Goal: Task Accomplishment & Management: Manage account settings

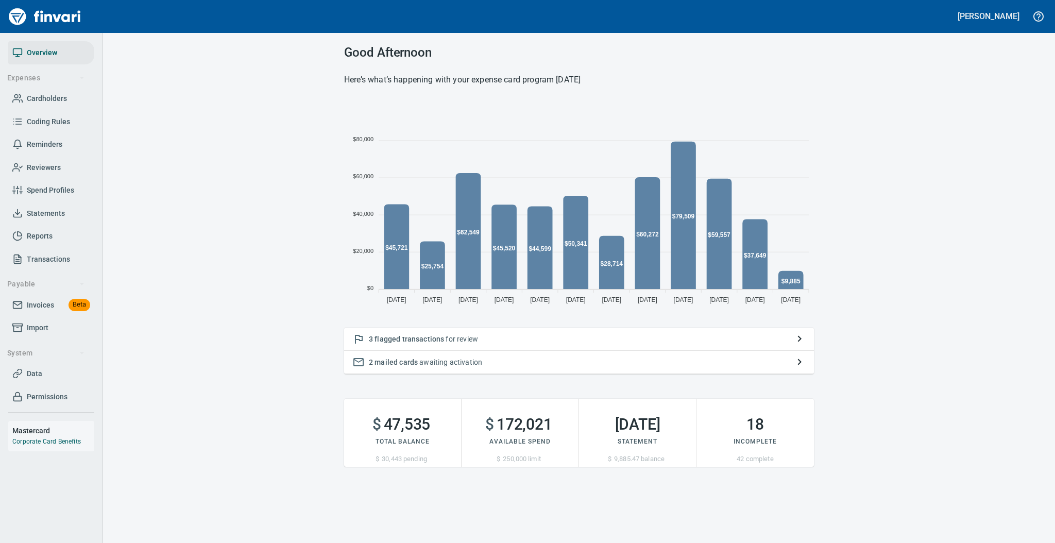
scroll to position [205, 459]
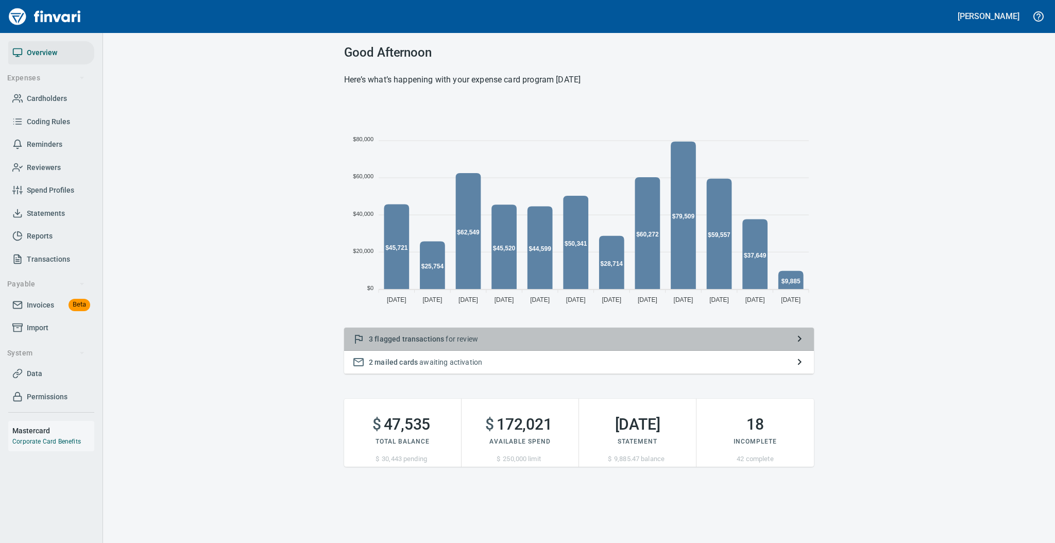
click at [506, 331] on div "3 flagged transactions for review" at bounding box center [579, 339] width 470 height 23
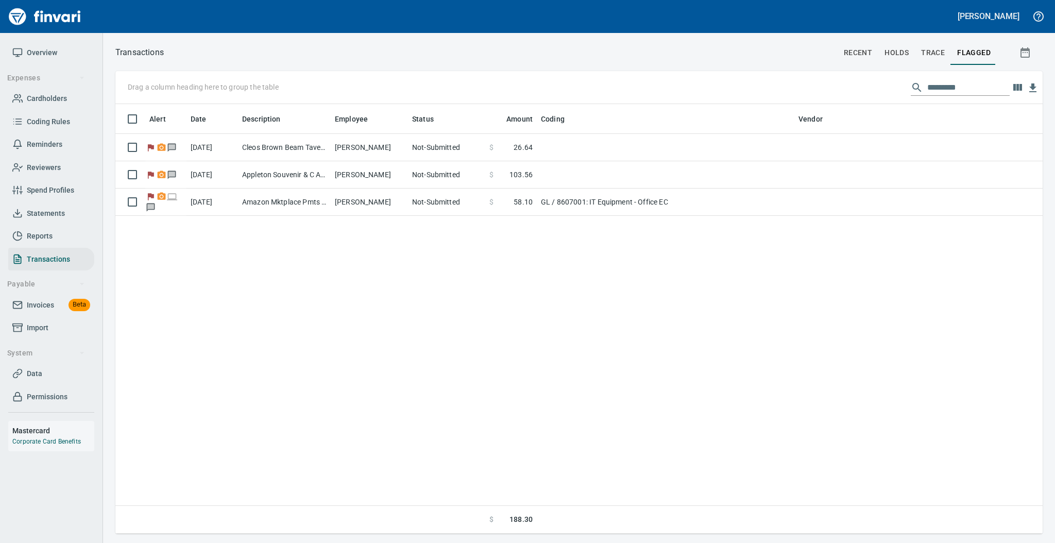
scroll to position [419, 916]
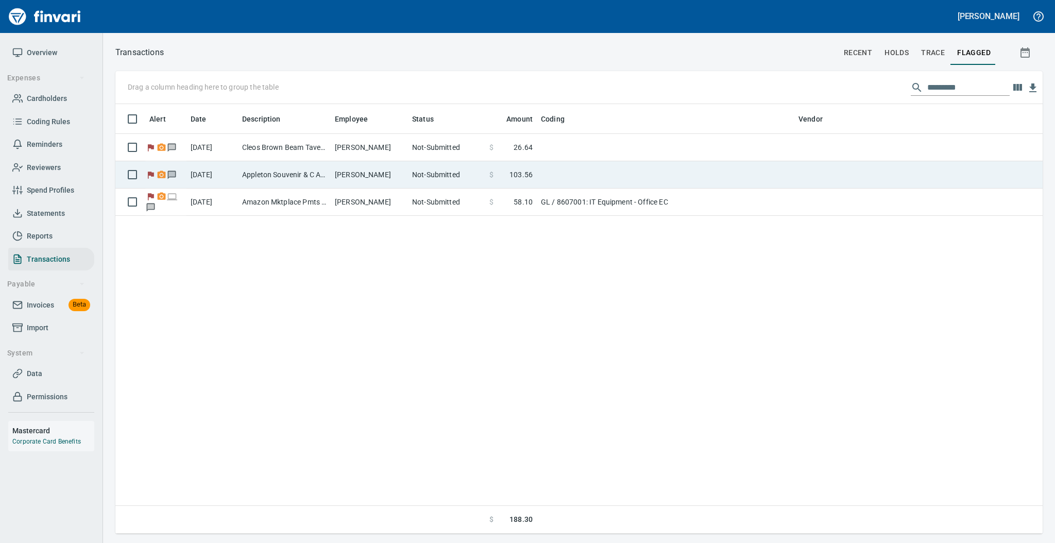
click at [327, 170] on td "Appleton Souvenir & C Appleton WI" at bounding box center [284, 174] width 93 height 27
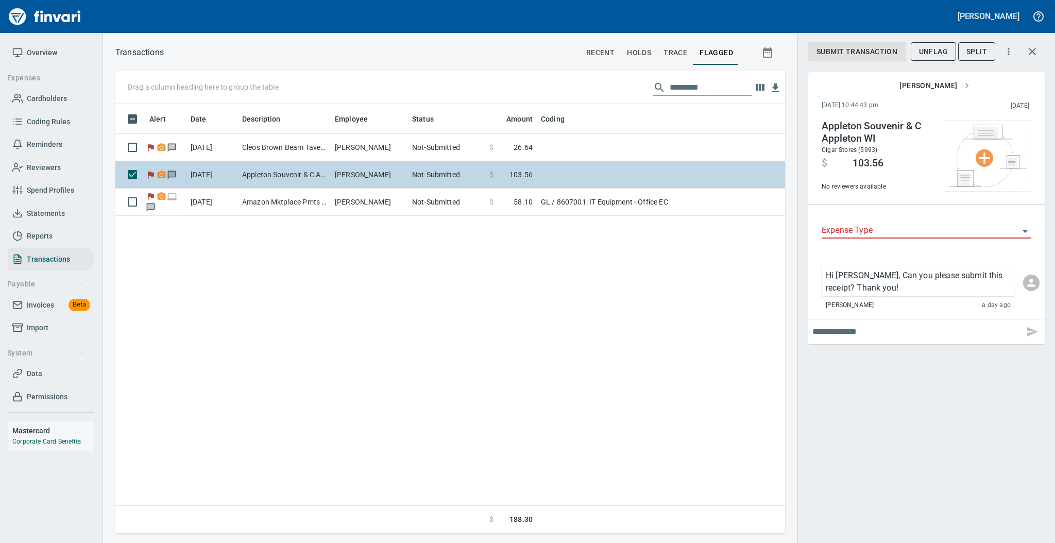
scroll to position [1, 1]
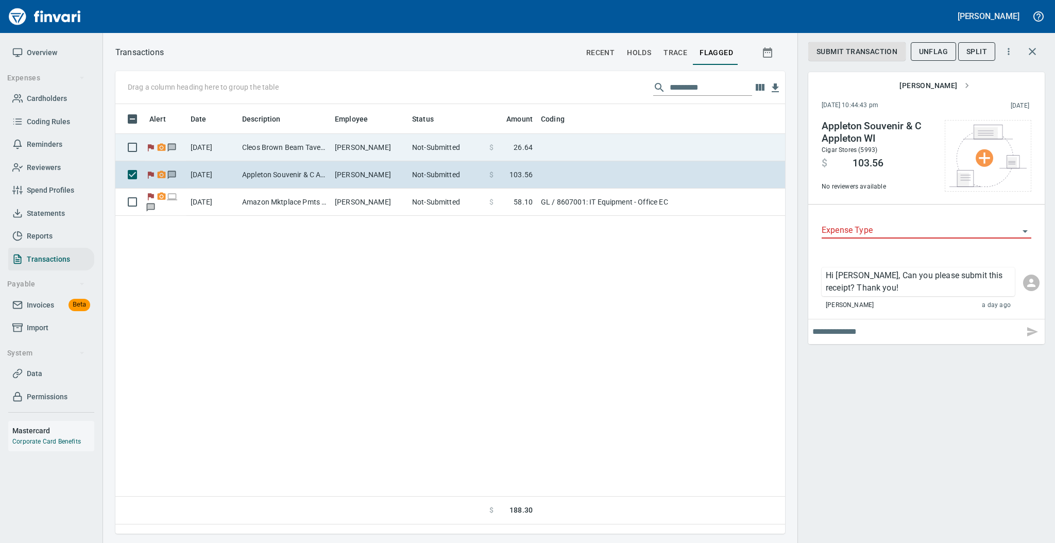
click at [323, 139] on td "Cleos Brown Beam Taver Appleton WI" at bounding box center [284, 147] width 93 height 27
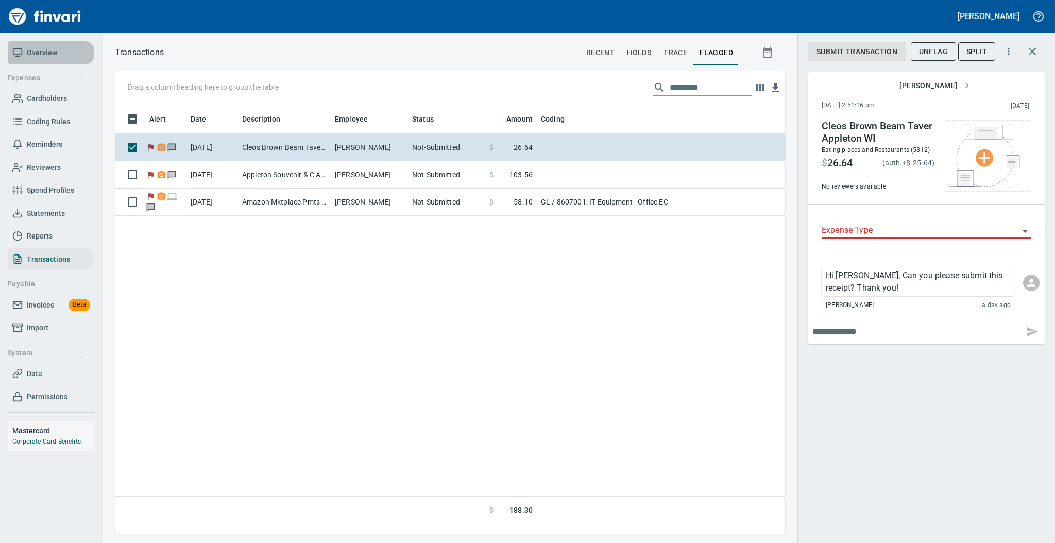
click at [31, 48] on span "Overview" at bounding box center [42, 52] width 30 height 13
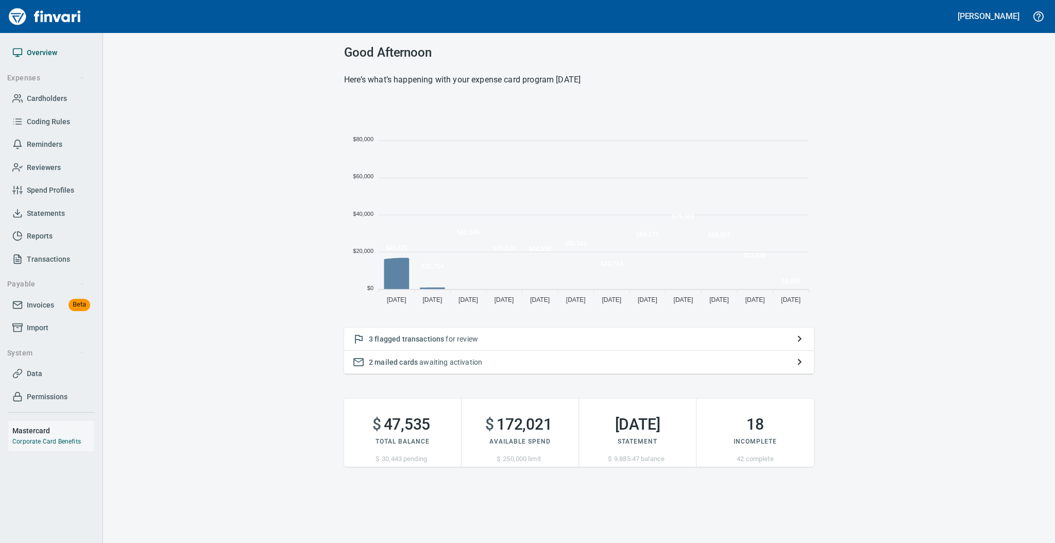
scroll to position [205, 459]
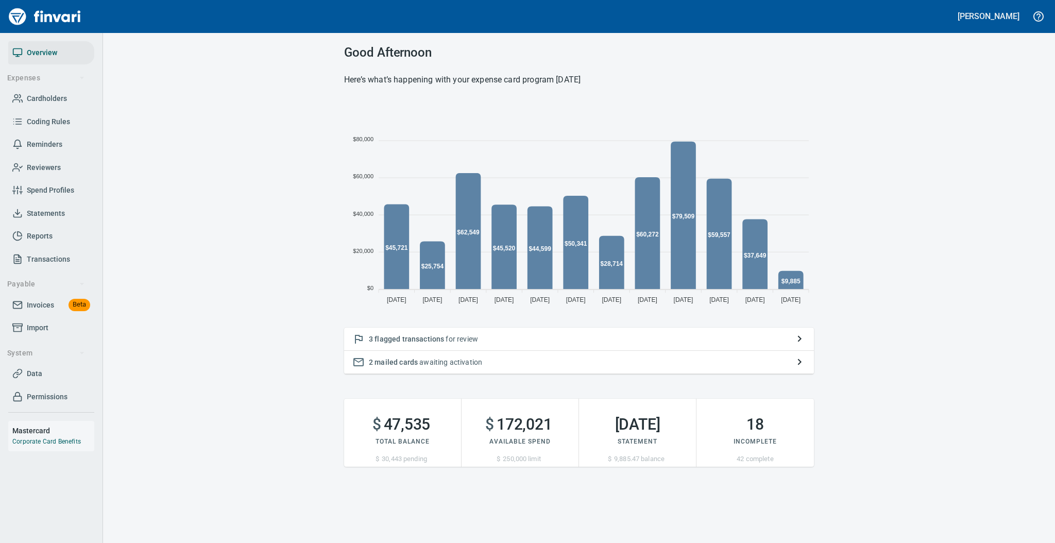
click at [62, 211] on span "Statements" at bounding box center [46, 213] width 38 height 13
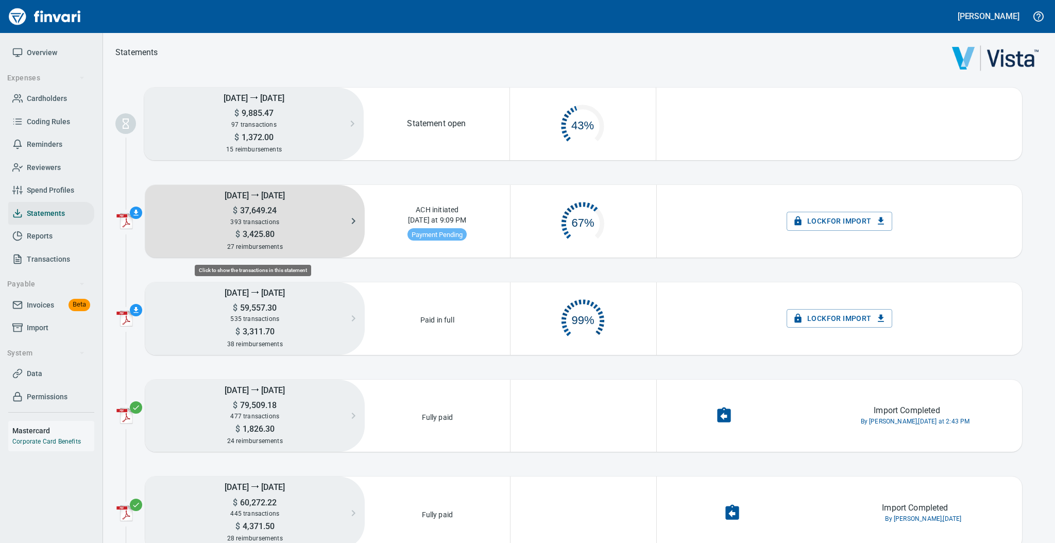
scroll to position [48, 133]
click at [243, 233] on span "3,425.80" at bounding box center [257, 234] width 35 height 10
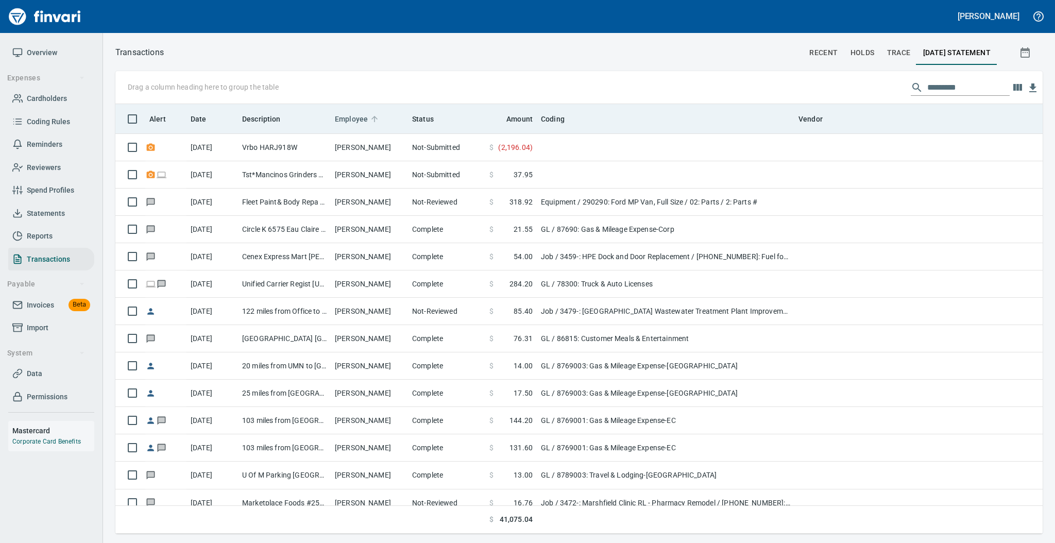
scroll to position [419, 905]
click at [373, 118] on icon at bounding box center [374, 118] width 9 height 9
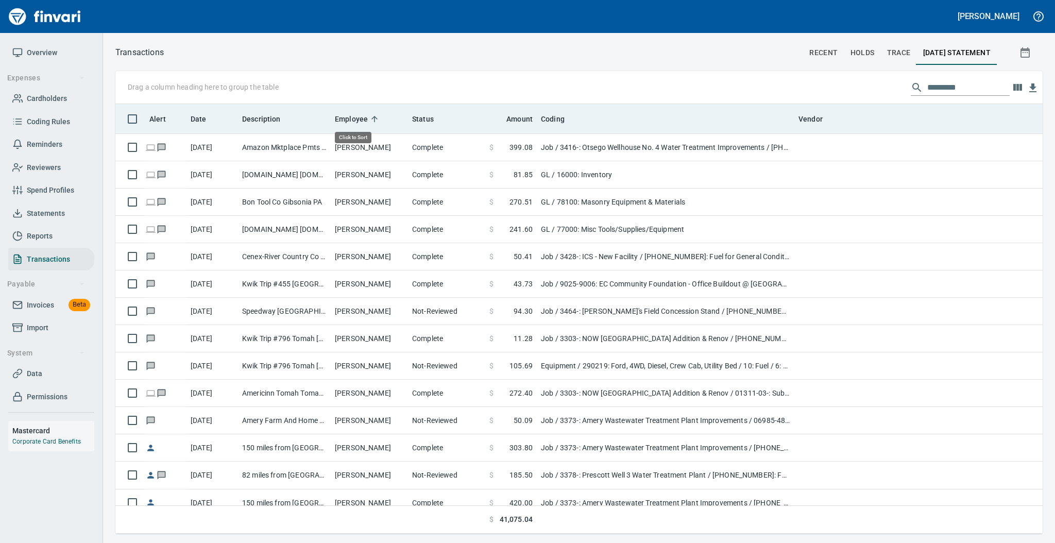
click at [373, 118] on icon at bounding box center [374, 118] width 9 height 9
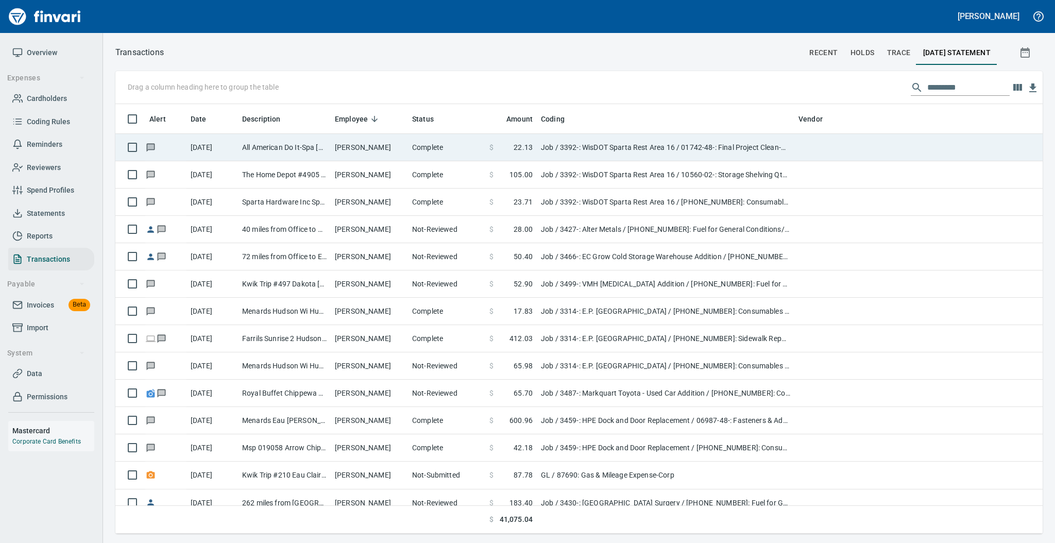
click at [363, 146] on td "[PERSON_NAME]" at bounding box center [369, 147] width 77 height 27
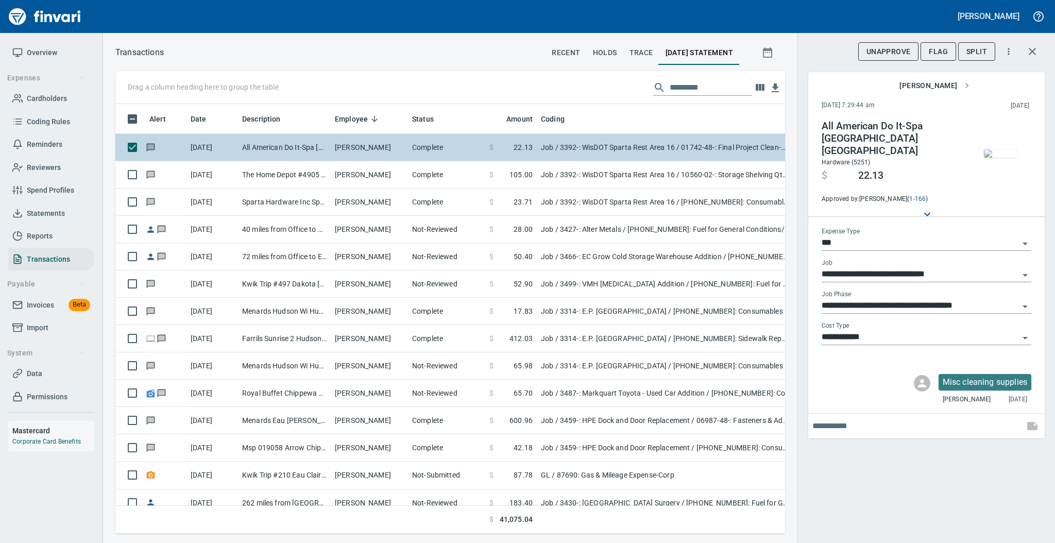
scroll to position [409, 648]
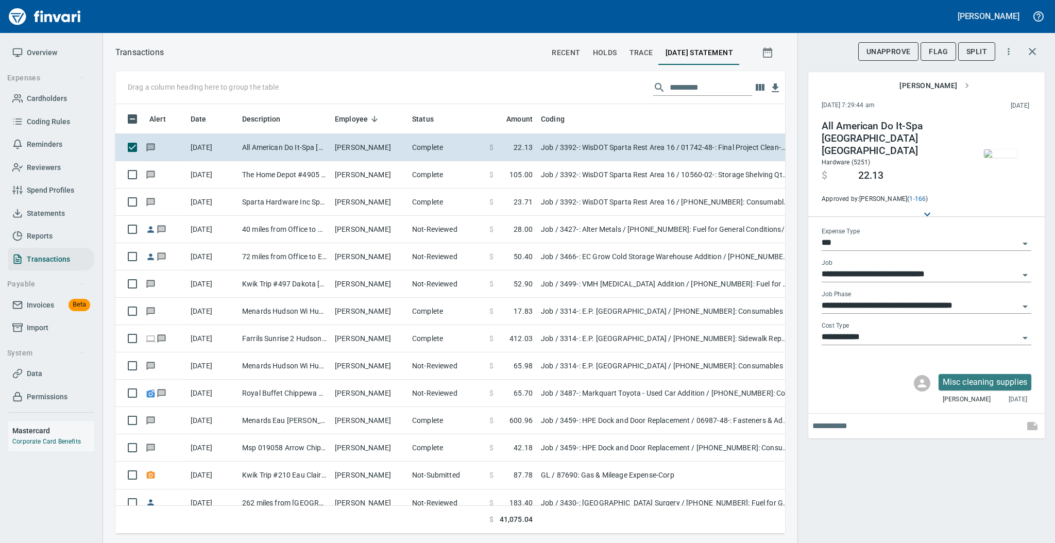
click at [998, 158] on img "button" at bounding box center [1000, 153] width 33 height 8
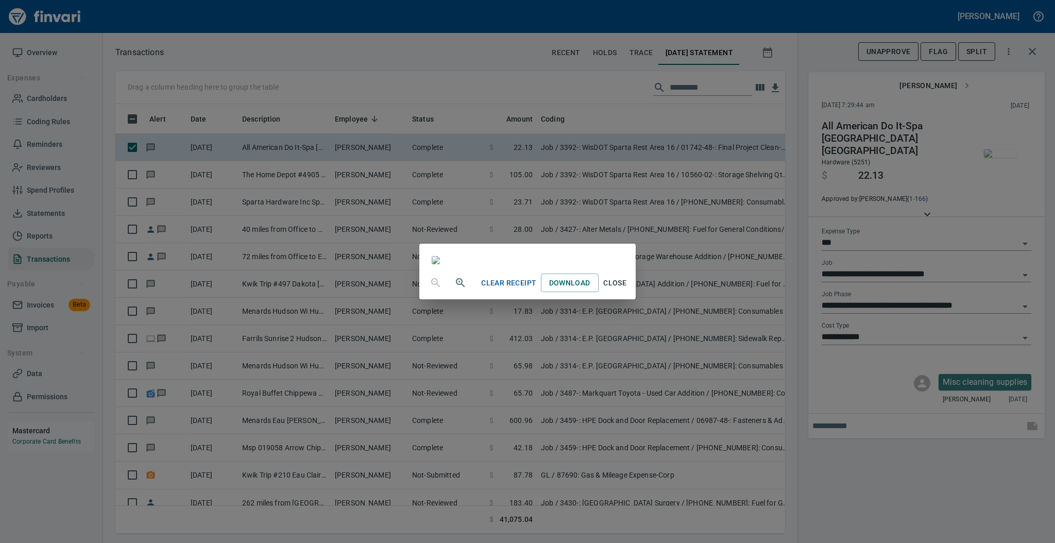
click at [627, 289] on span "Close" at bounding box center [615, 283] width 25 height 13
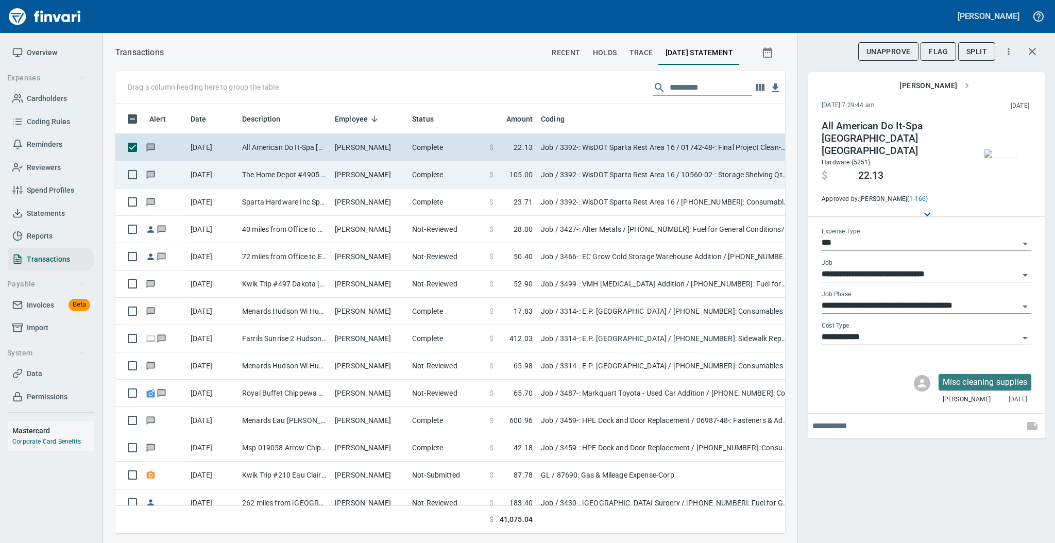
click at [338, 180] on td "[PERSON_NAME]" at bounding box center [369, 174] width 77 height 27
type input "**********"
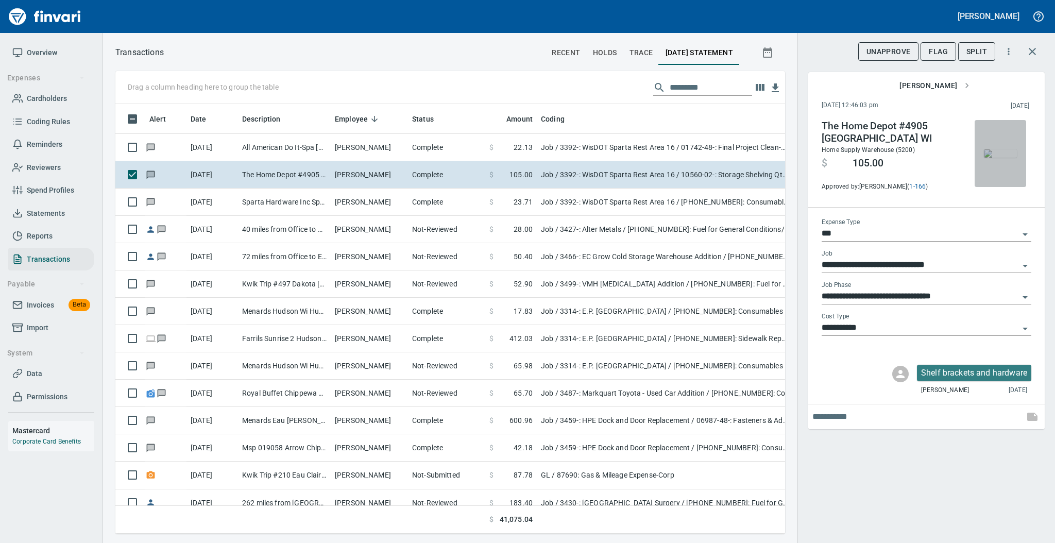
click at [998, 149] on img "button" at bounding box center [1000, 153] width 33 height 8
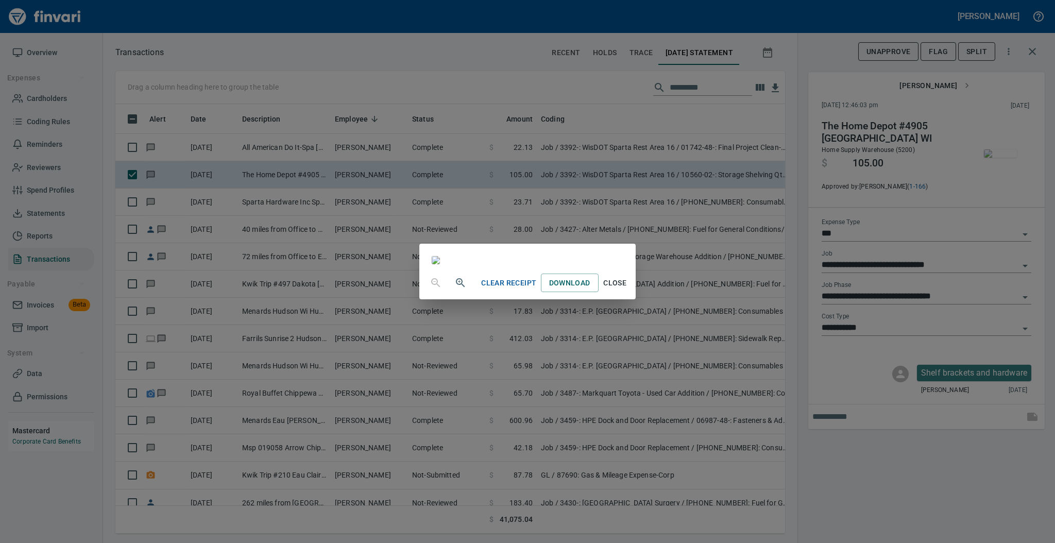
click at [627, 289] on span "Close" at bounding box center [615, 283] width 25 height 13
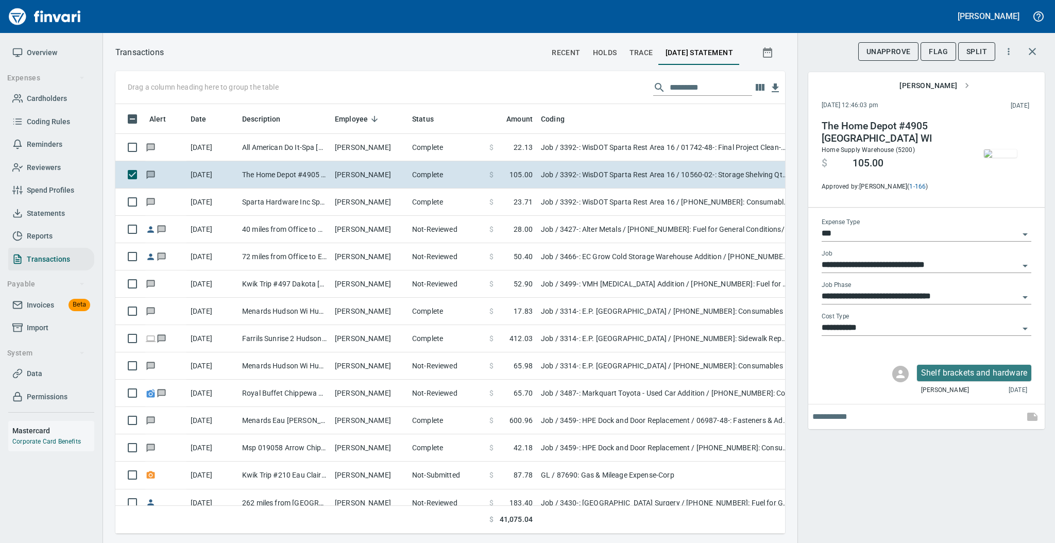
click at [1029, 299] on icon "Open" at bounding box center [1025, 297] width 12 height 12
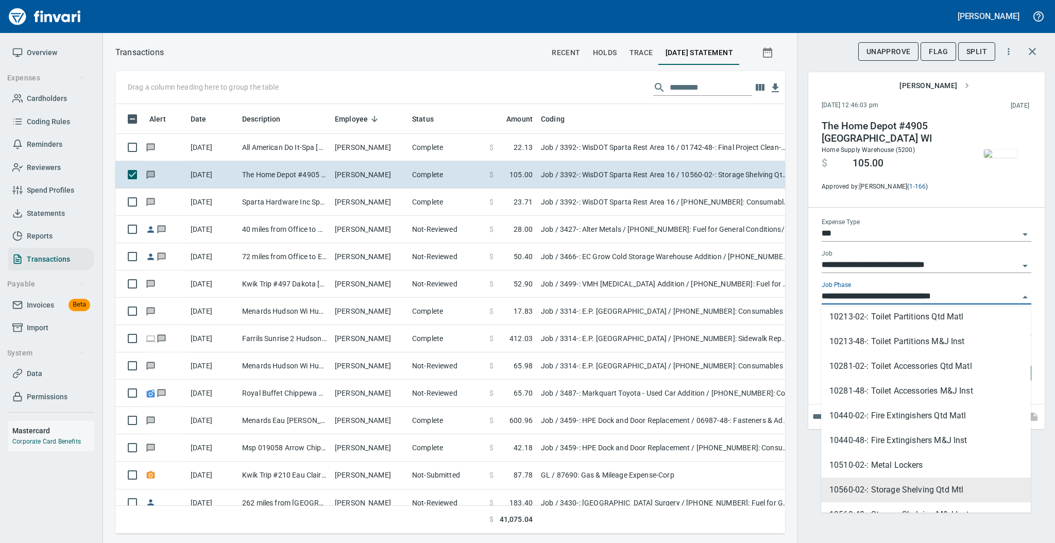
scroll to position [4676, 0]
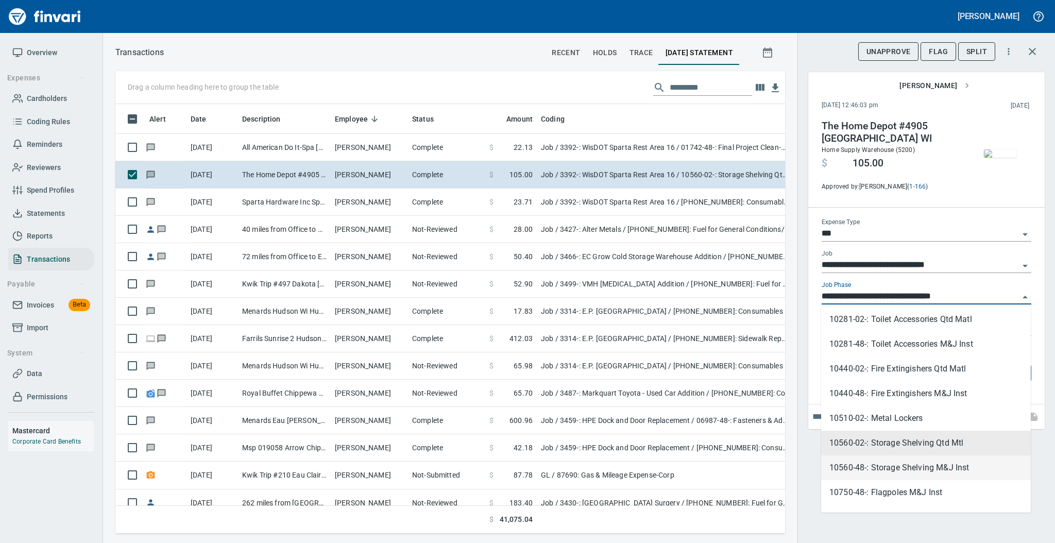
click at [888, 470] on li "10560-48-: Storage Shelving M&J Inst" at bounding box center [926, 467] width 210 height 25
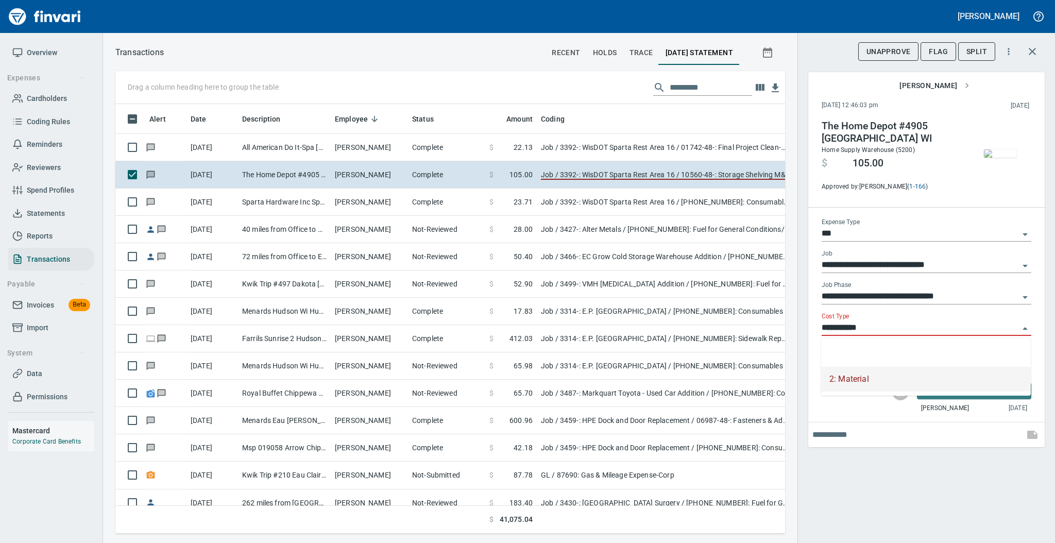
click at [884, 328] on input "**********" at bounding box center [919, 328] width 197 height 14
click at [857, 378] on div "2: Material" at bounding box center [849, 379] width 40 height 12
click at [846, 475] on div "**********" at bounding box center [926, 271] width 258 height 543
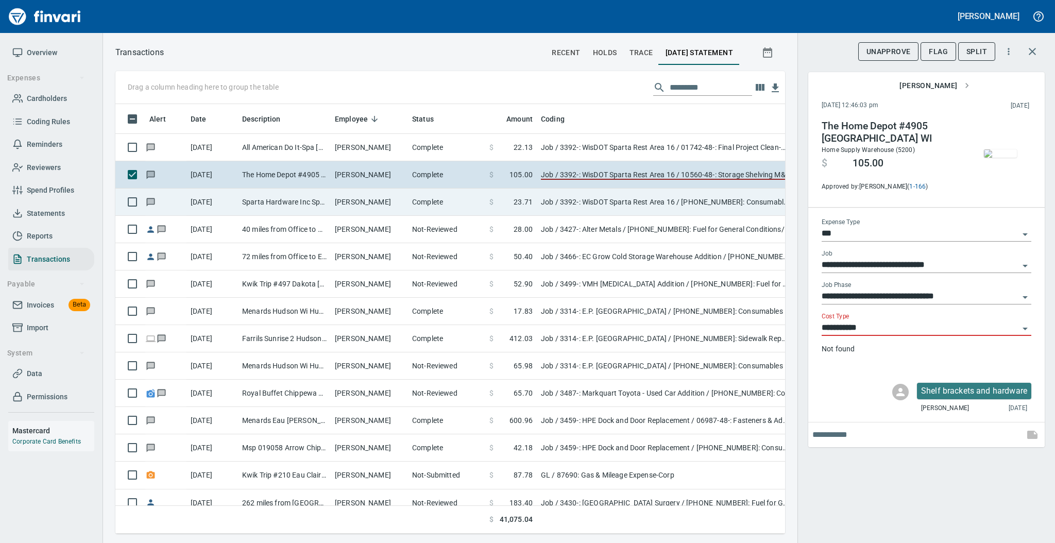
click at [372, 200] on td "[PERSON_NAME]" at bounding box center [369, 202] width 77 height 27
type input "**********"
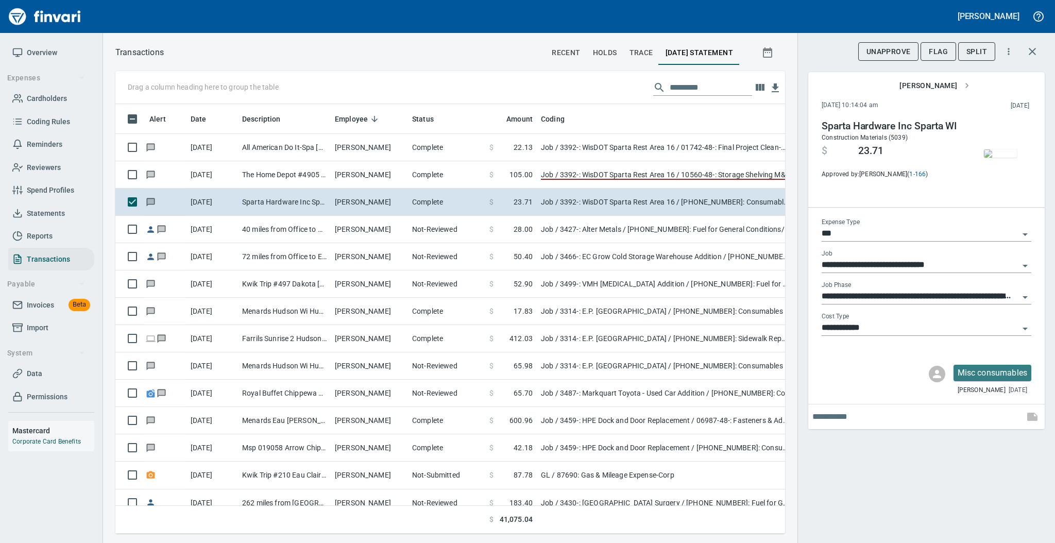
click at [995, 158] on img "button" at bounding box center [1000, 153] width 33 height 8
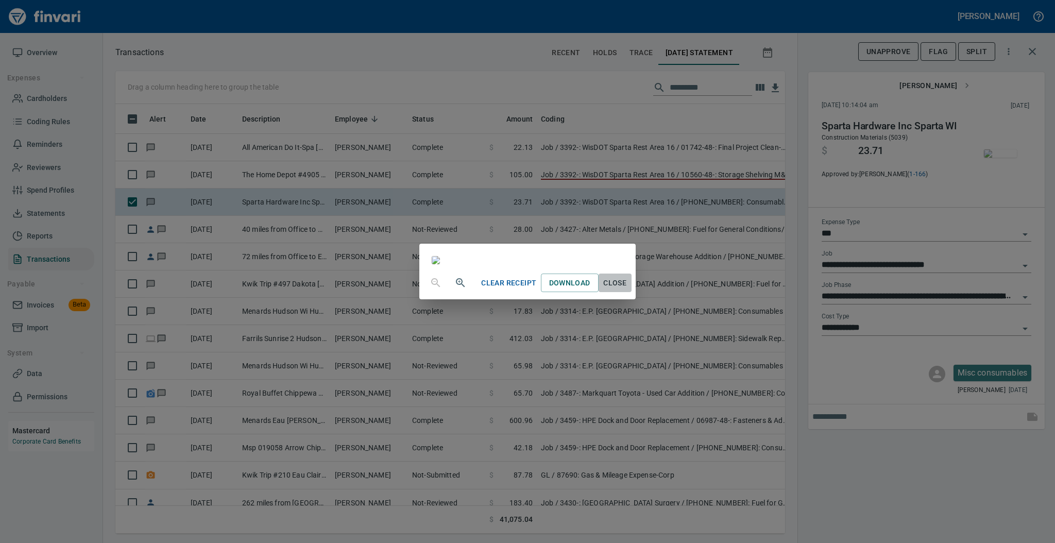
click at [627, 289] on span "Close" at bounding box center [615, 283] width 25 height 13
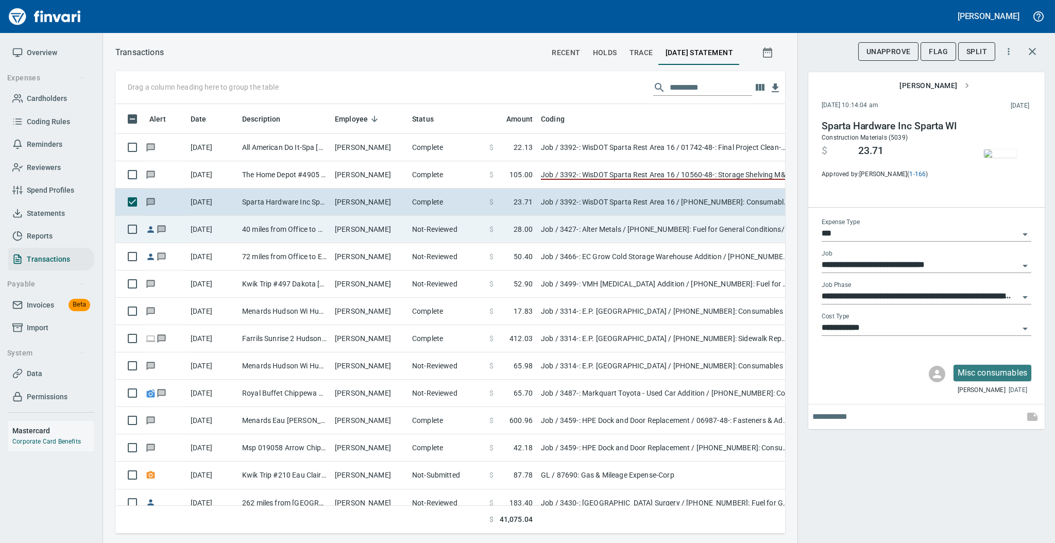
click at [417, 233] on td "Not-Reviewed" at bounding box center [446, 229] width 77 height 27
type input "**********"
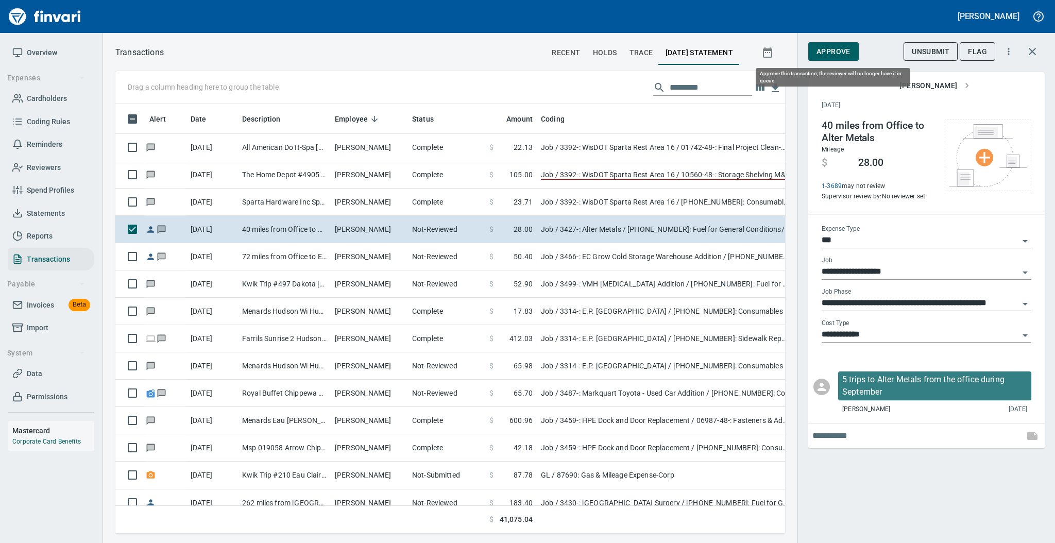
scroll to position [409, 648]
click at [821, 55] on span "Approve" at bounding box center [833, 51] width 34 height 13
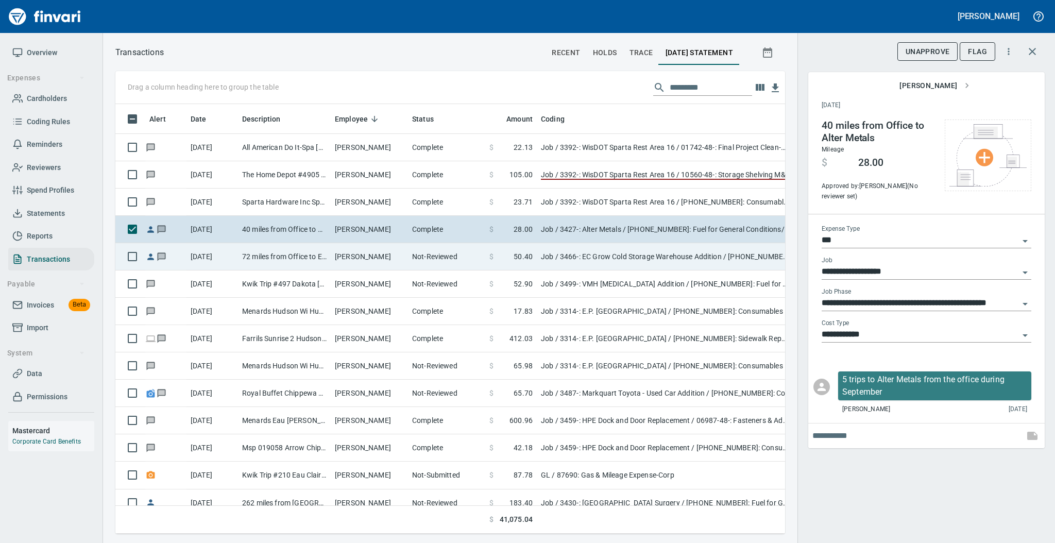
click at [443, 259] on td "Not-Reviewed" at bounding box center [446, 256] width 77 height 27
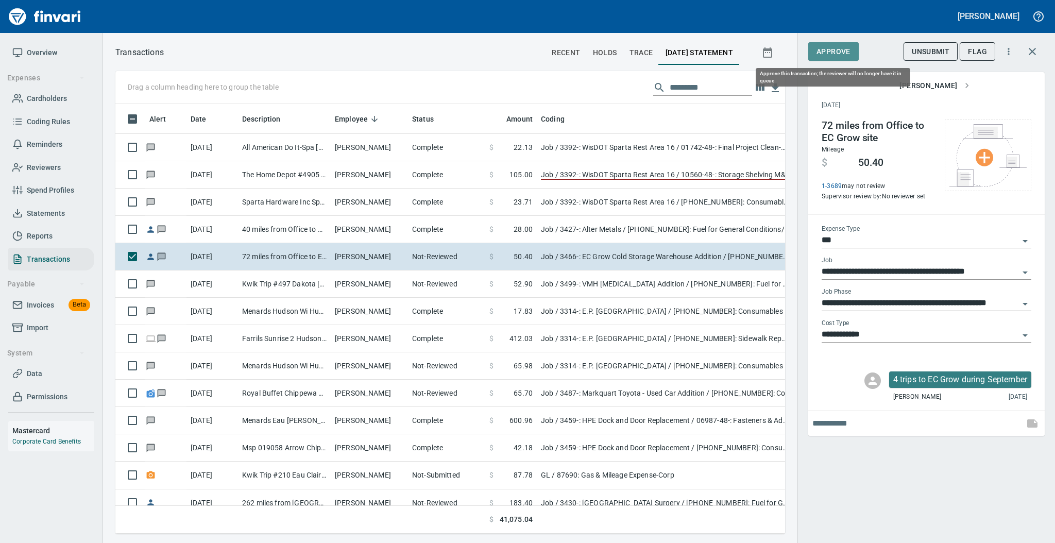
click at [827, 56] on span "Approve" at bounding box center [833, 51] width 34 height 13
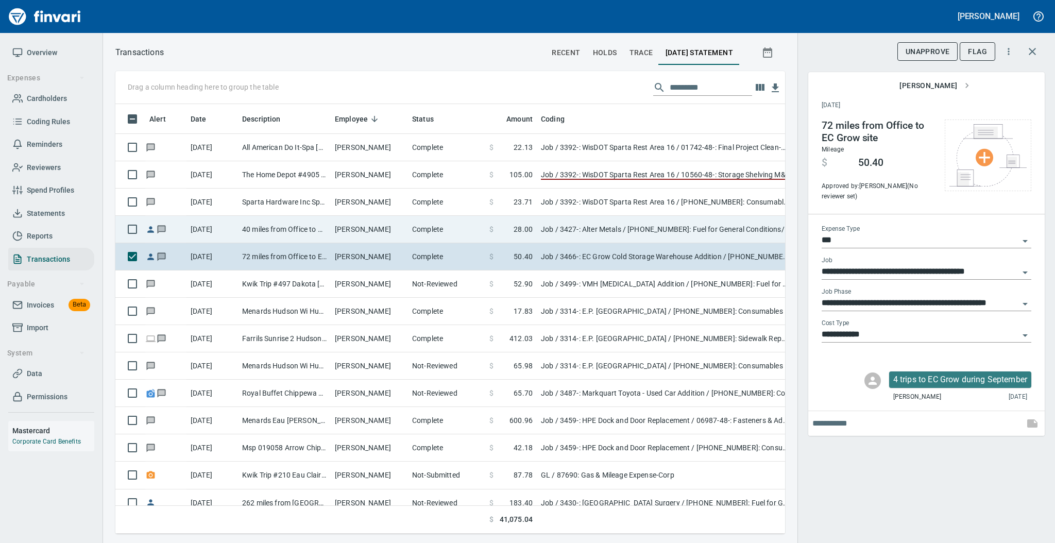
scroll to position [409, 648]
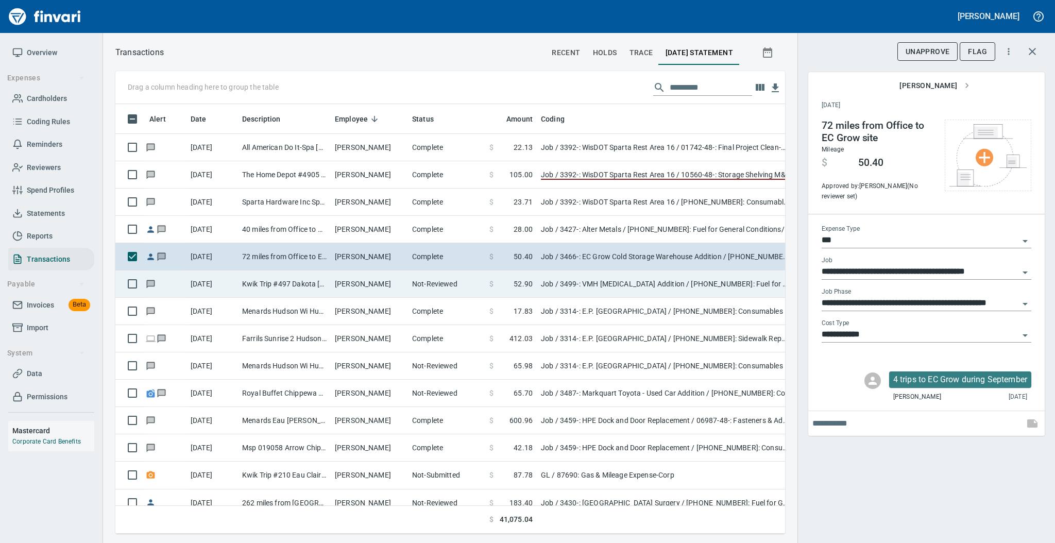
click at [347, 286] on td "[PERSON_NAME]" at bounding box center [369, 283] width 77 height 27
type input "**********"
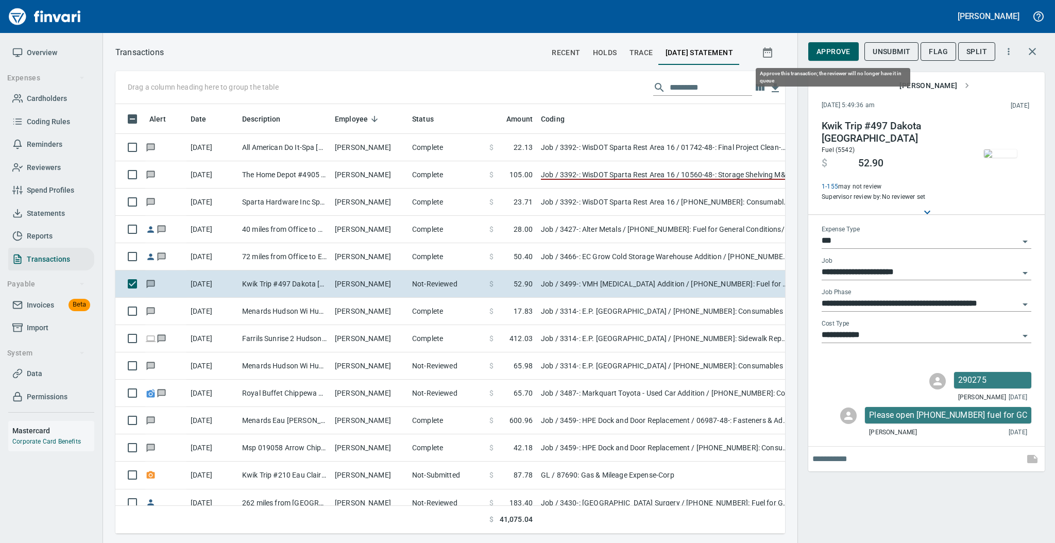
scroll to position [409, 648]
click at [819, 48] on span "Approve" at bounding box center [833, 51] width 34 height 13
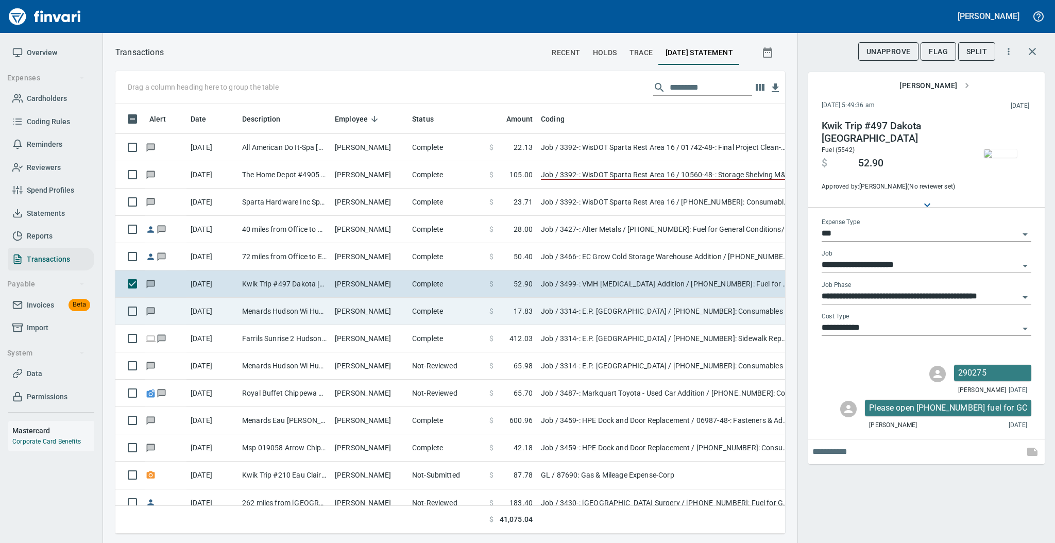
click at [439, 317] on td "Complete" at bounding box center [446, 311] width 77 height 27
type input "**********"
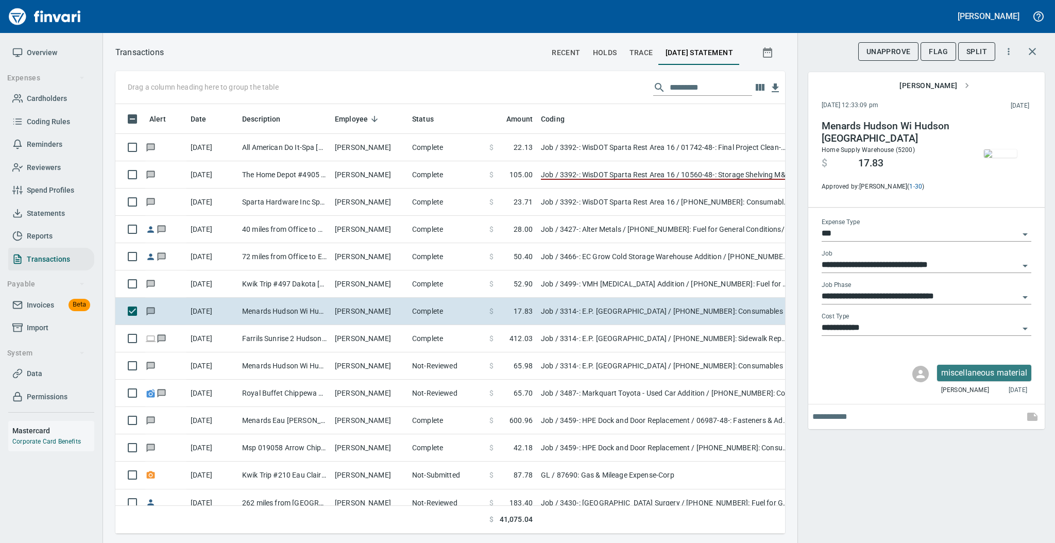
click at [986, 158] on img "button" at bounding box center [1000, 153] width 33 height 8
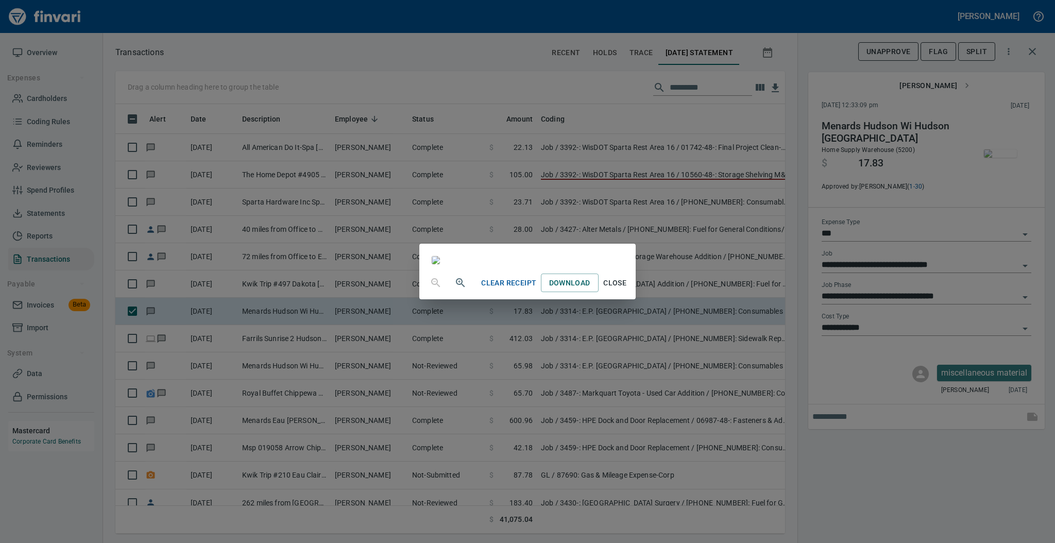
click at [627, 289] on span "Close" at bounding box center [615, 283] width 25 height 13
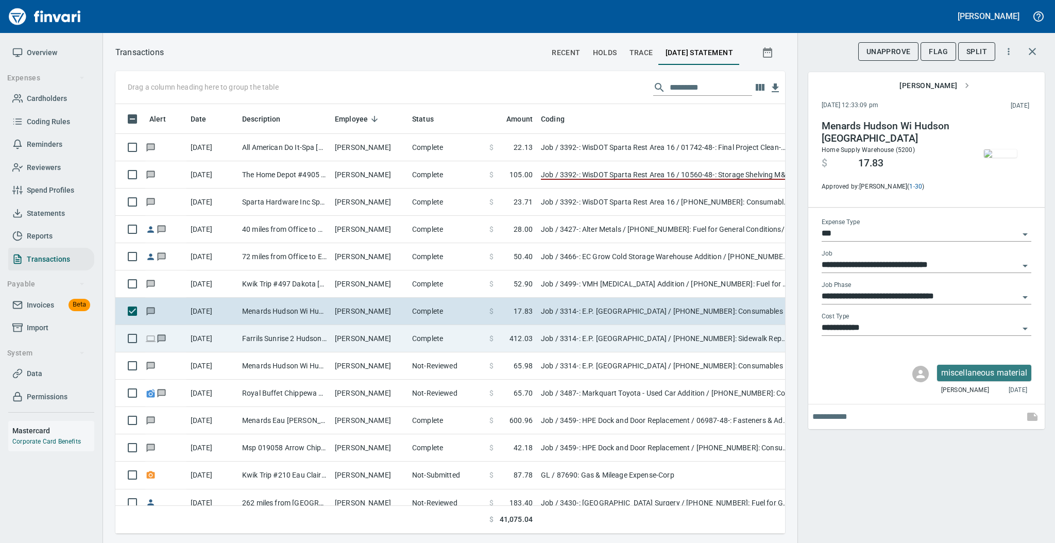
click at [327, 343] on td "Farrils Sunrise 2 Hudson [GEOGRAPHIC_DATA]" at bounding box center [284, 338] width 93 height 27
type input "**********"
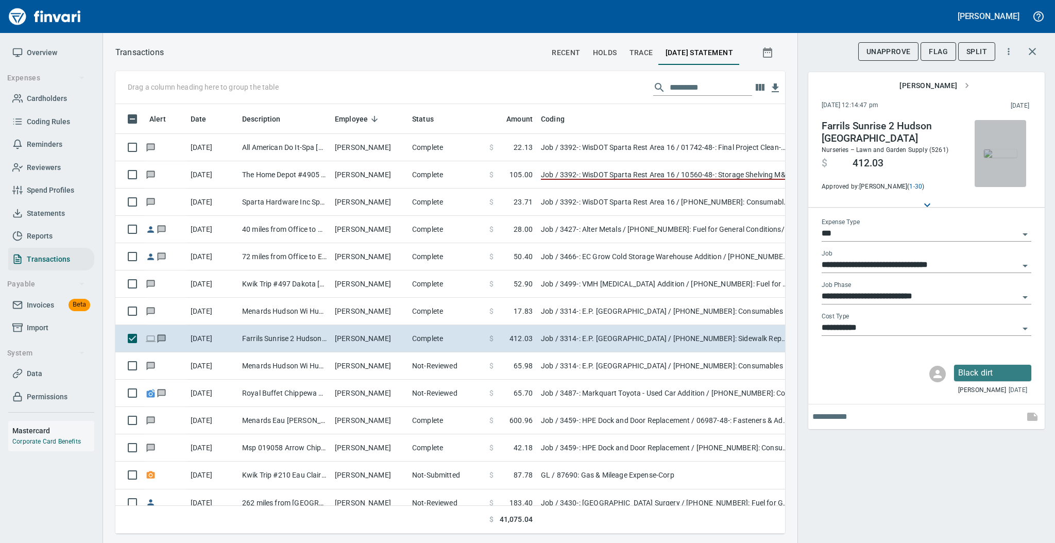
click at [1006, 157] on img "button" at bounding box center [1000, 153] width 33 height 8
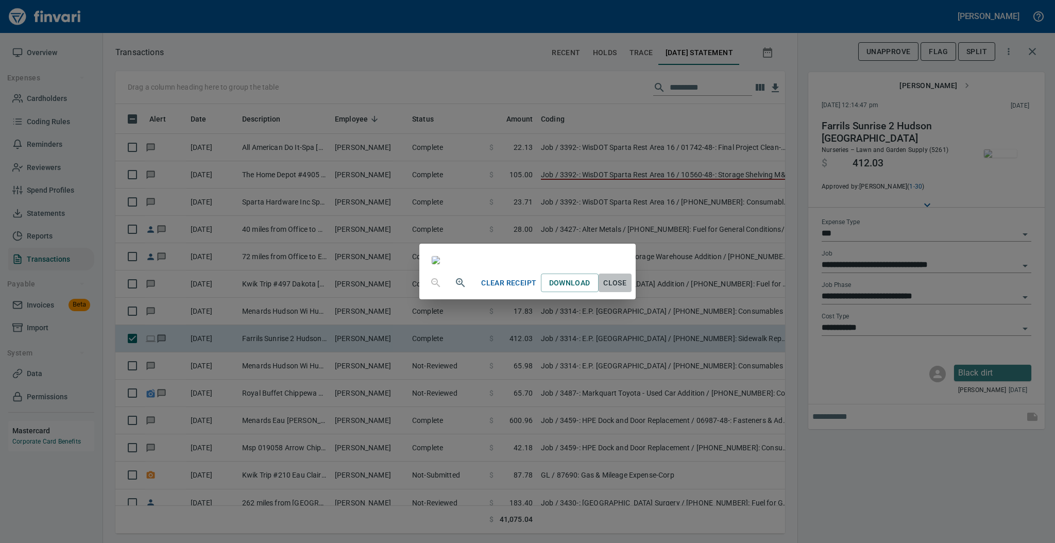
click at [627, 289] on span "Close" at bounding box center [615, 283] width 25 height 13
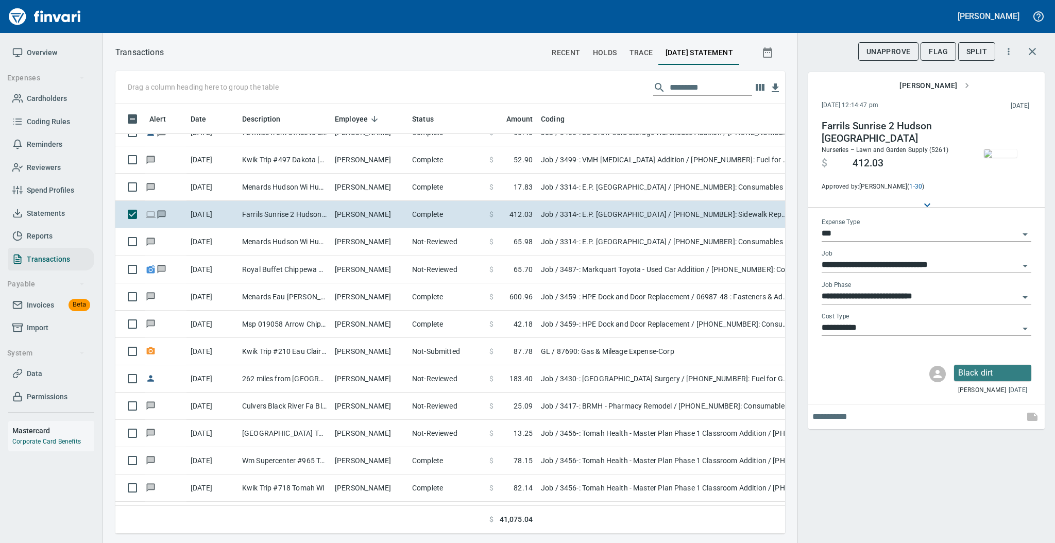
scroll to position [137, 0]
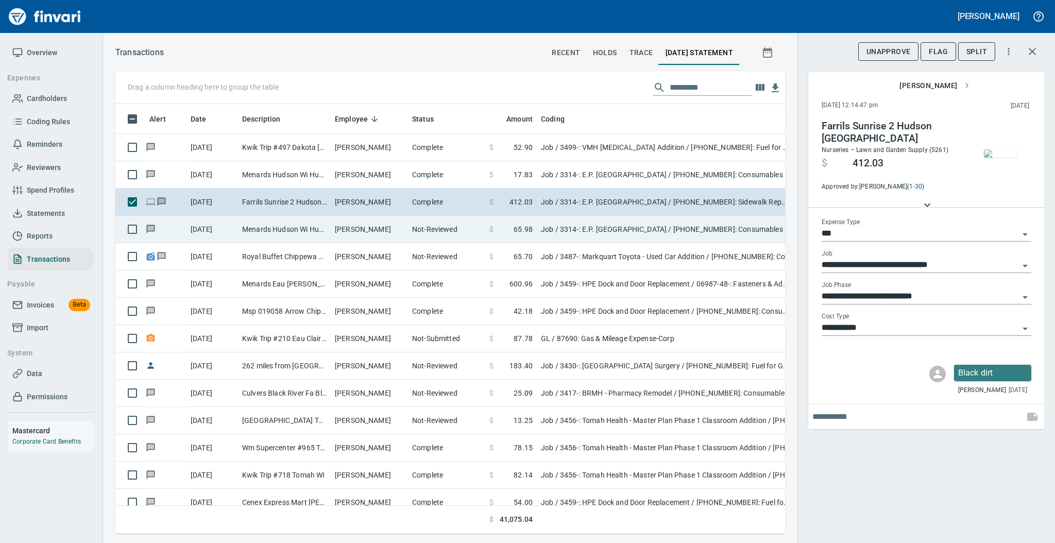
click at [371, 230] on td "[PERSON_NAME]" at bounding box center [369, 229] width 77 height 27
type input "**********"
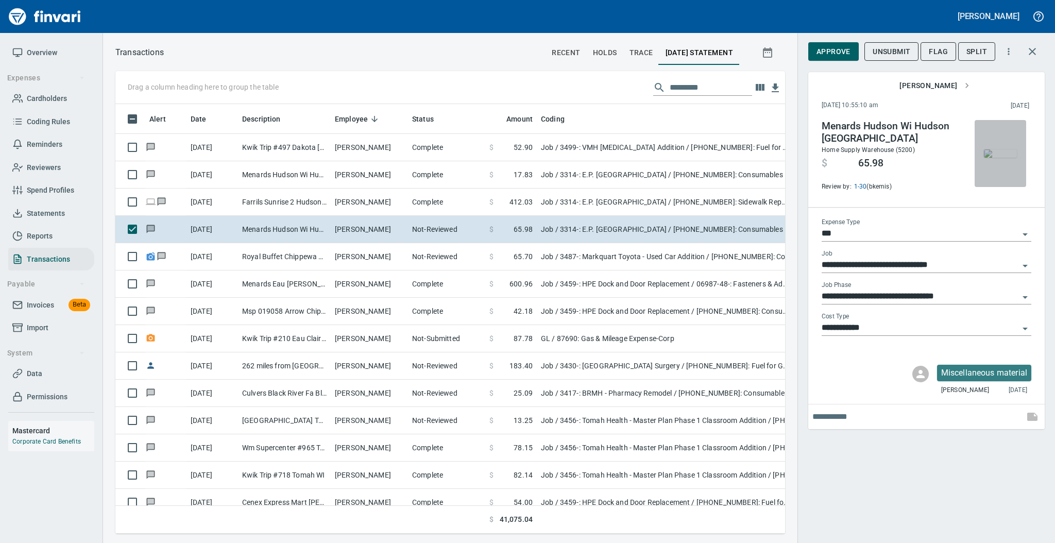
click at [997, 157] on img "button" at bounding box center [1000, 153] width 33 height 8
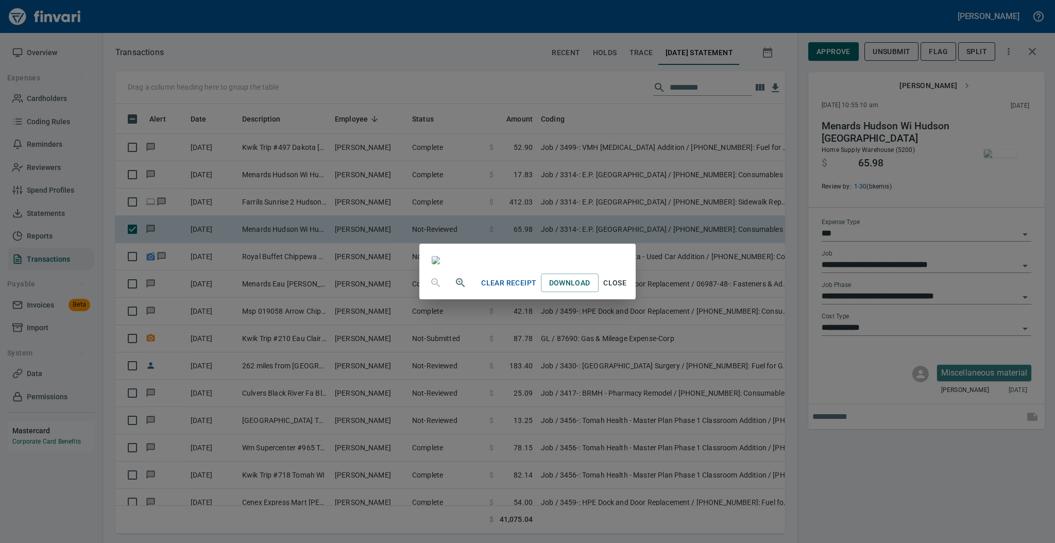
click at [627, 289] on span "Close" at bounding box center [615, 283] width 25 height 13
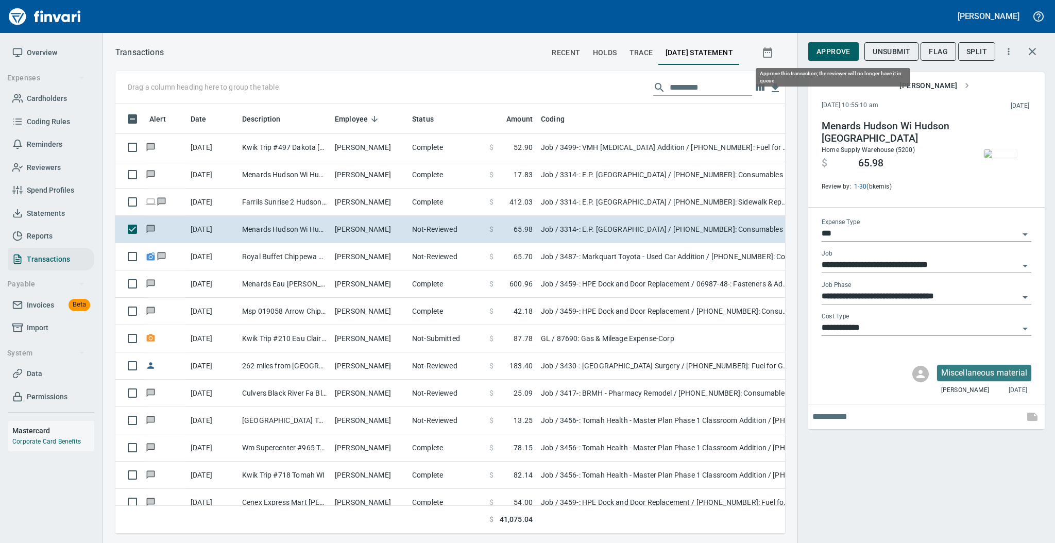
click at [827, 53] on span "Approve" at bounding box center [833, 51] width 34 height 13
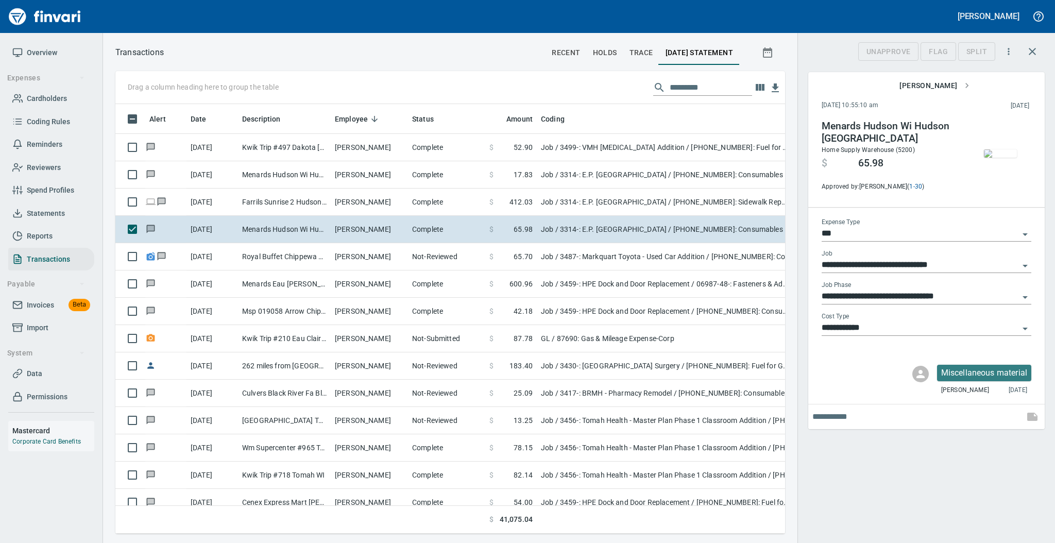
scroll to position [409, 648]
